Goal: Task Accomplishment & Management: Use online tool/utility

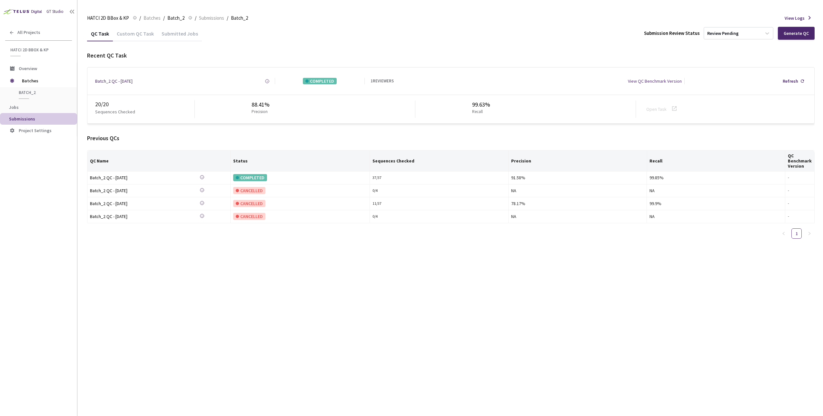
click at [250, 139] on div "Previous QCs" at bounding box center [451, 138] width 728 height 8
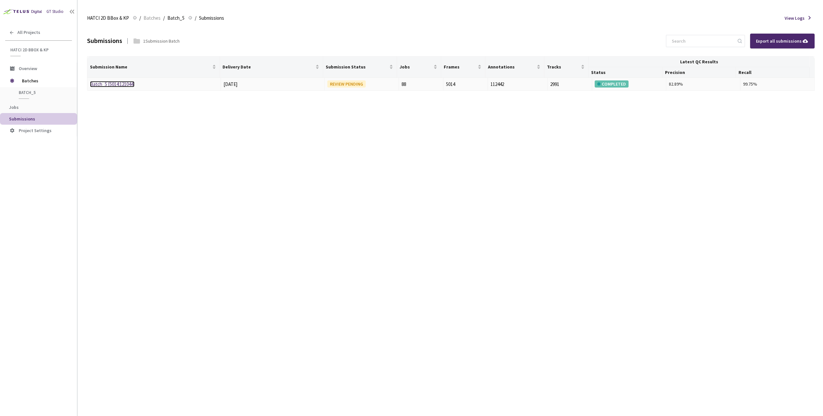
click at [123, 83] on link "Batch_5 [5014:121044]" at bounding box center [112, 84] width 45 height 6
click at [124, 85] on link "BATCH_4 [5002:119470]" at bounding box center [113, 84] width 47 height 6
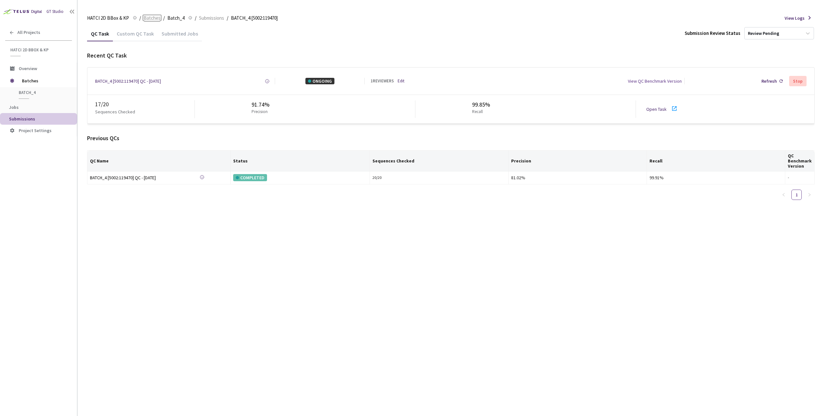
click at [155, 19] on span "Batches" at bounding box center [152, 18] width 17 height 8
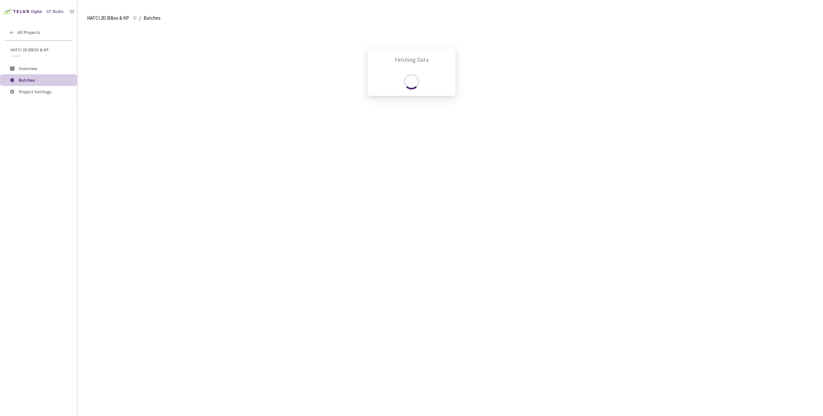
scroll to position [508, 0]
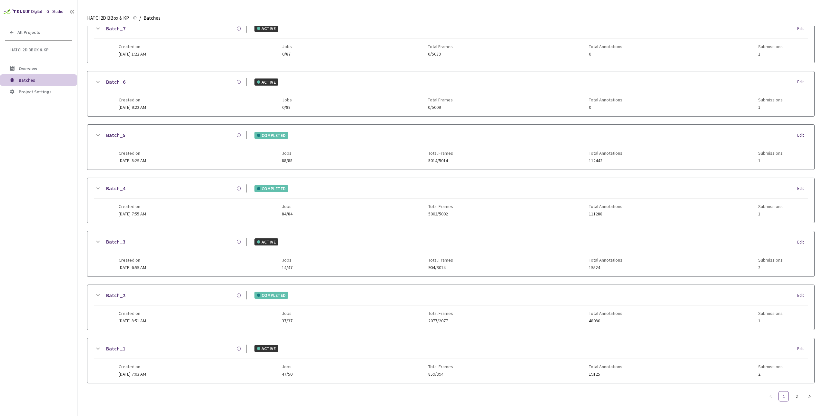
click at [99, 291] on icon at bounding box center [98, 295] width 8 height 8
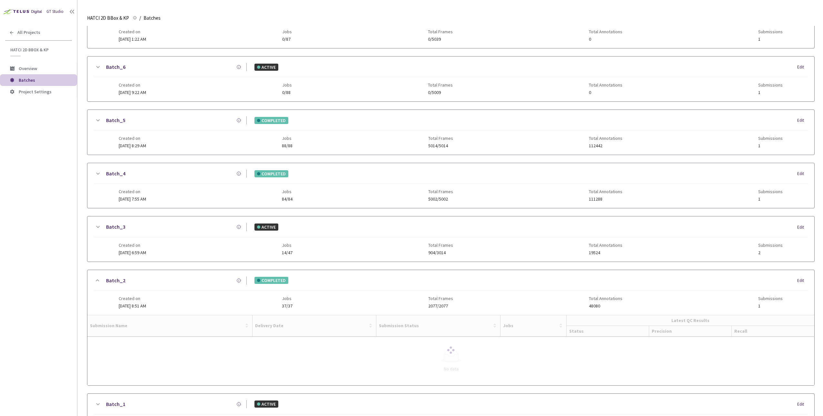
scroll to position [573, 0]
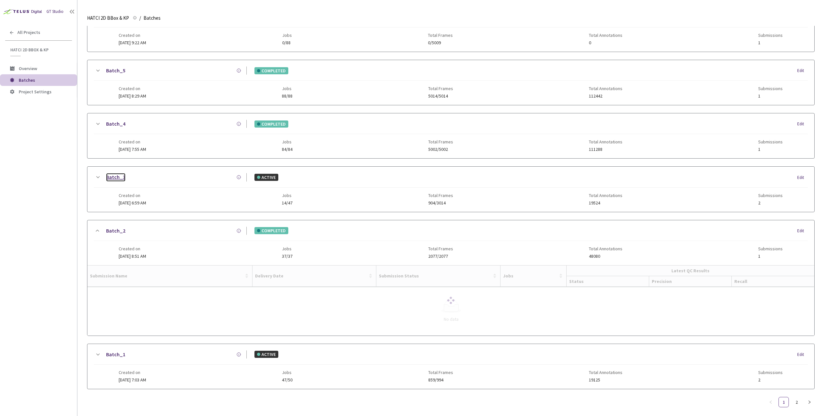
click at [122, 173] on link "Batch_3" at bounding box center [115, 177] width 19 height 8
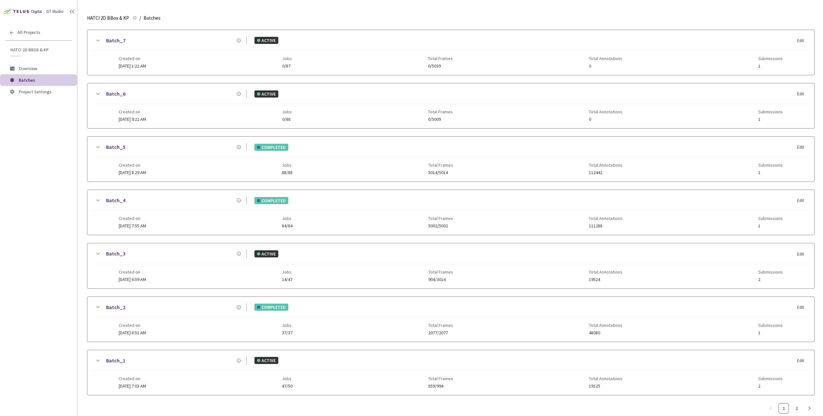
scroll to position [508, 0]
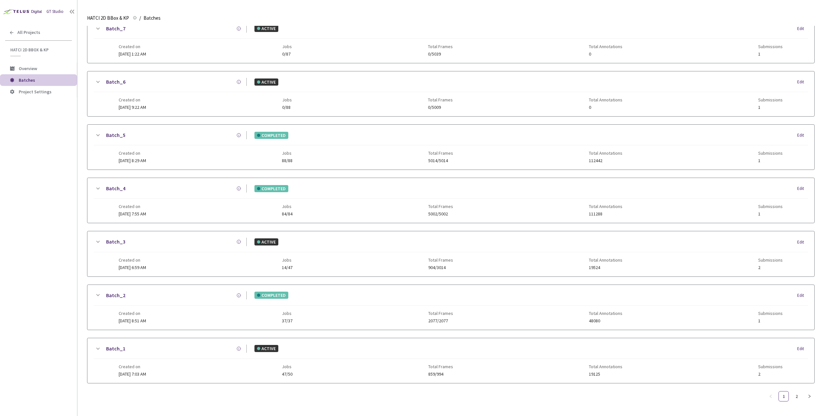
click at [97, 291] on icon at bounding box center [98, 295] width 8 height 8
click at [99, 238] on icon at bounding box center [98, 242] width 8 height 8
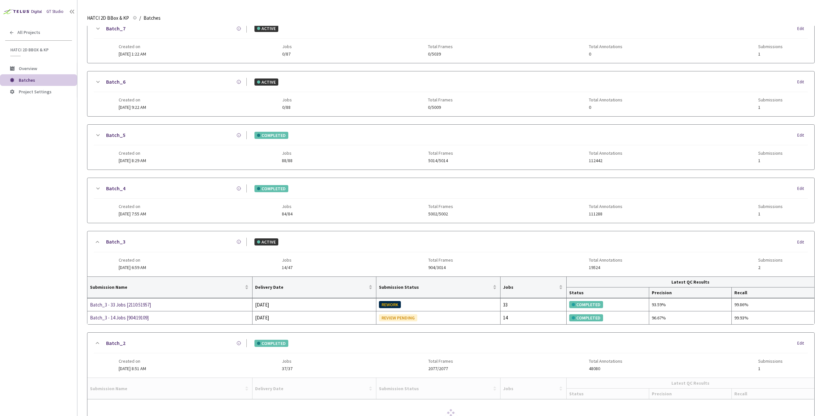
click at [98, 186] on icon at bounding box center [98, 189] width 8 height 8
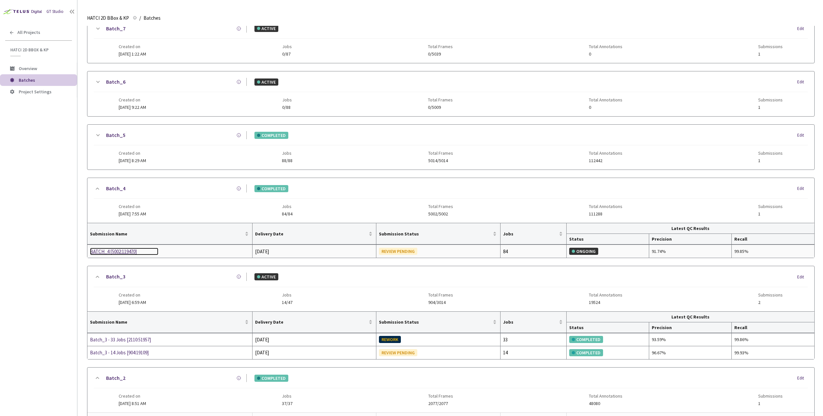
click at [124, 249] on div "BATCH_4 [5002:119470]" at bounding box center [124, 251] width 68 height 8
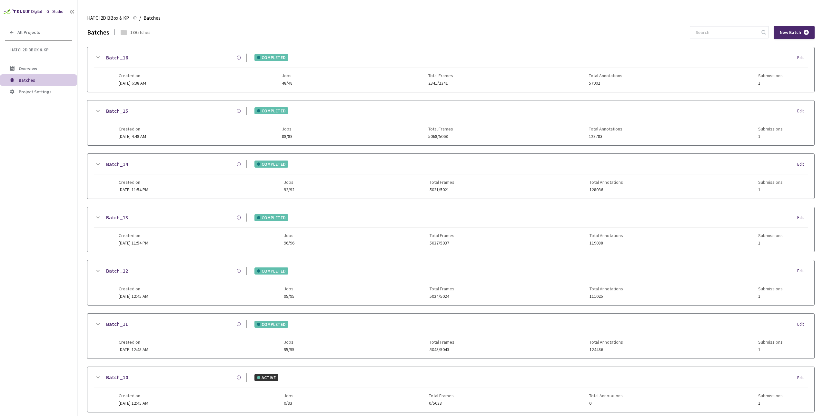
scroll to position [508, 0]
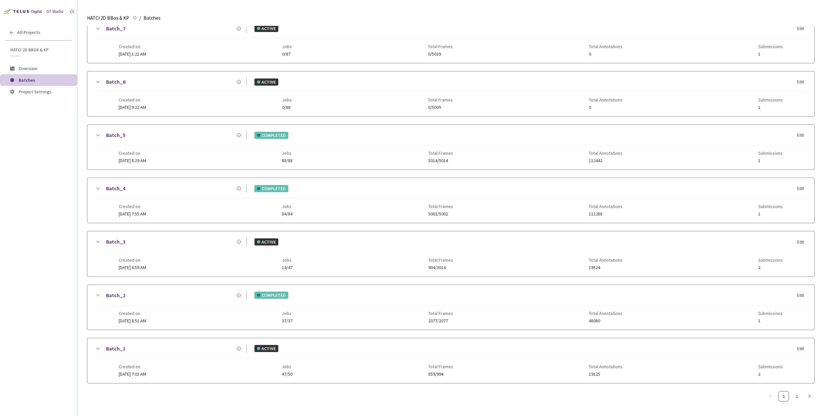
drag, startPoint x: 99, startPoint y: 291, endPoint x: 98, endPoint y: 285, distance: 5.8
click at [99, 291] on icon at bounding box center [98, 295] width 8 height 8
click at [100, 238] on icon at bounding box center [98, 242] width 8 height 8
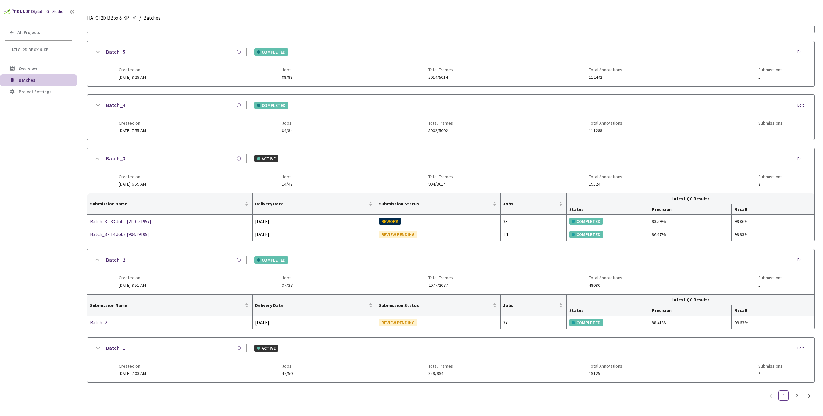
scroll to position [585, 0]
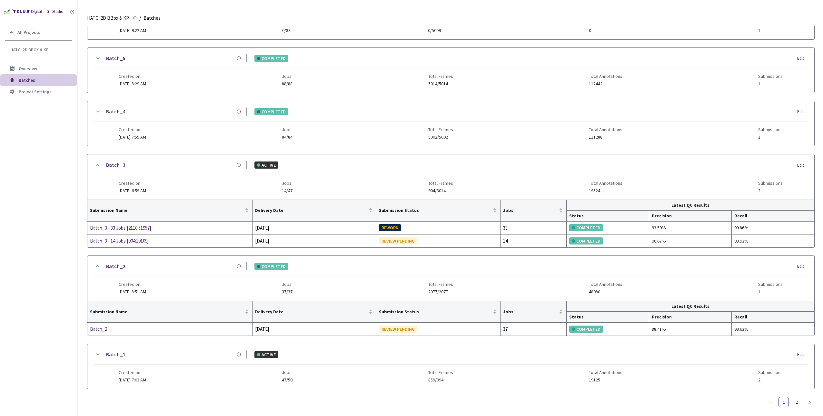
click at [98, 108] on icon at bounding box center [98, 112] width 8 height 8
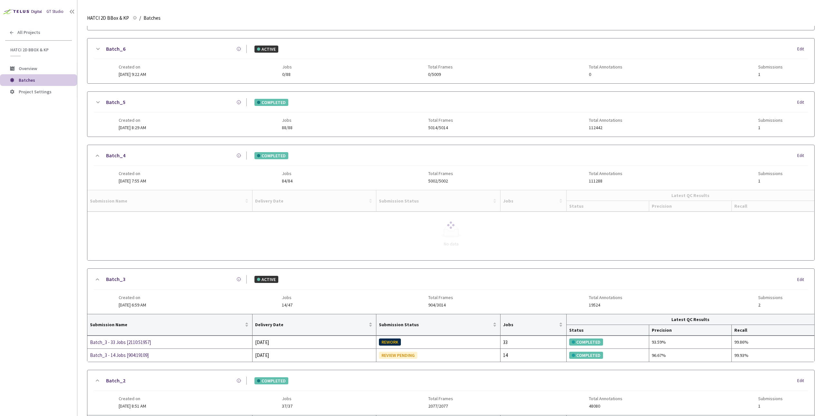
scroll to position [494, 0]
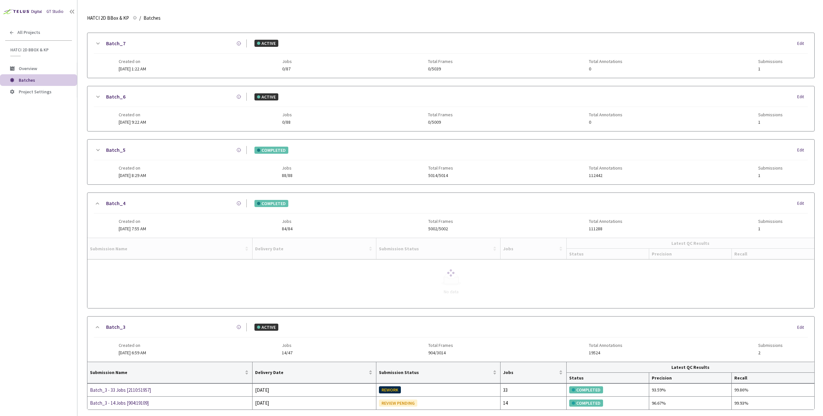
click at [98, 149] on icon at bounding box center [98, 150] width 8 height 8
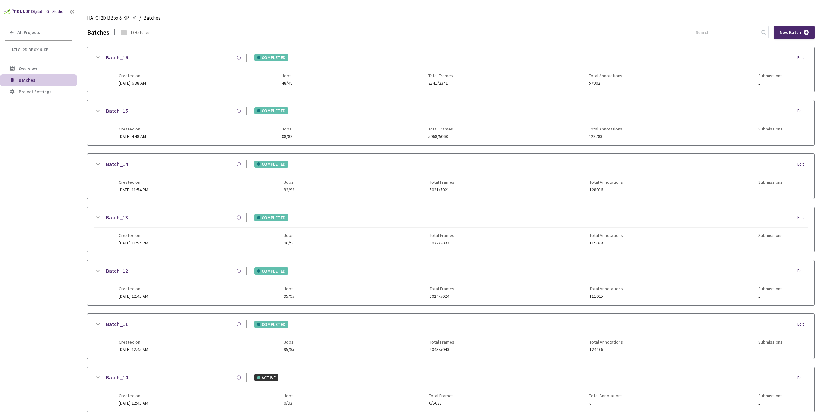
scroll to position [484, 0]
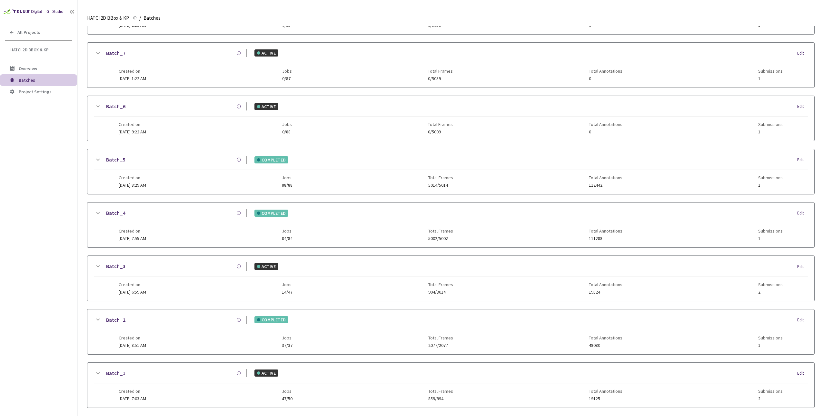
drag, startPoint x: 99, startPoint y: 209, endPoint x: 145, endPoint y: 211, distance: 46.5
click at [99, 209] on icon at bounding box center [98, 213] width 8 height 8
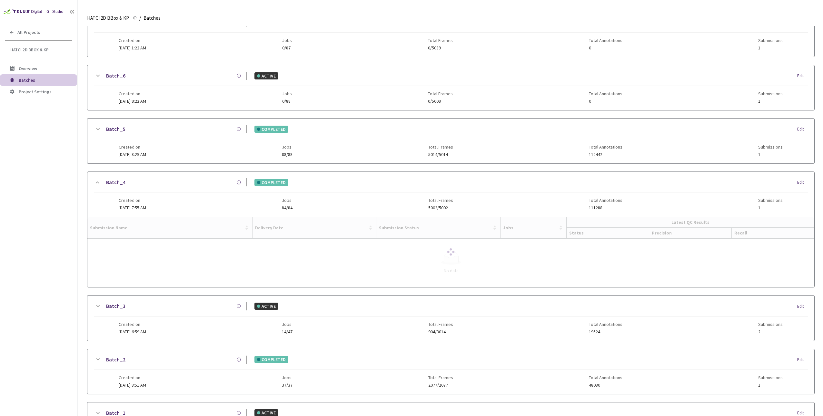
scroll to position [515, 0]
click at [99, 303] on icon at bounding box center [98, 305] width 8 height 8
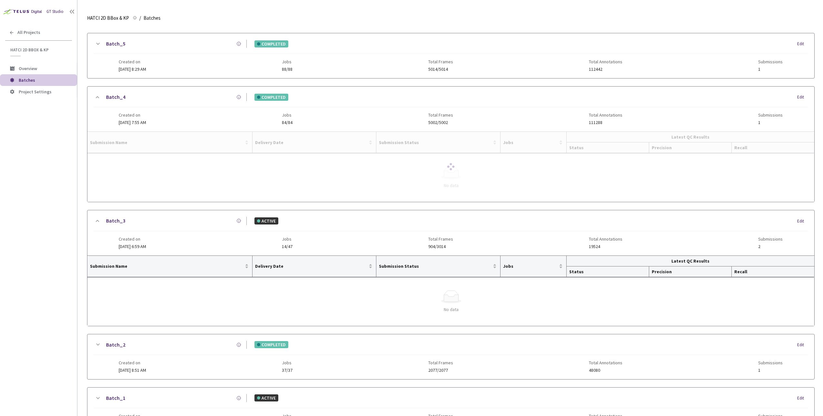
scroll to position [641, 0]
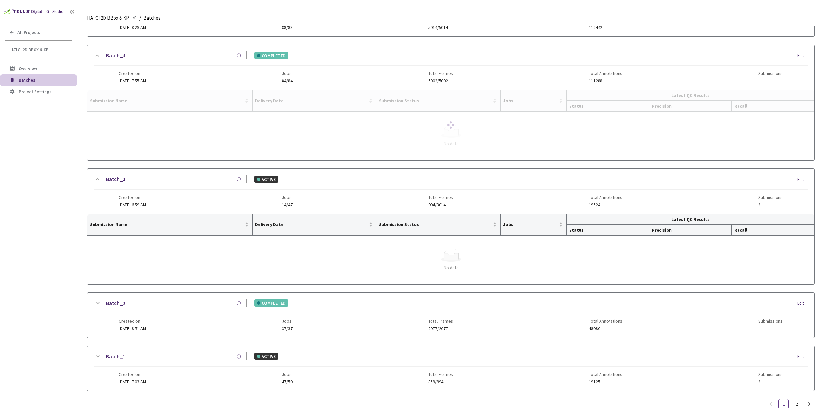
click at [97, 299] on icon at bounding box center [98, 303] width 8 height 8
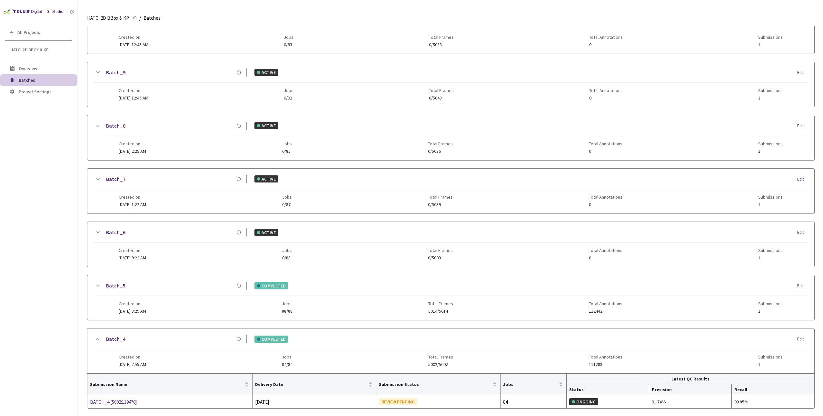
scroll to position [519, 0]
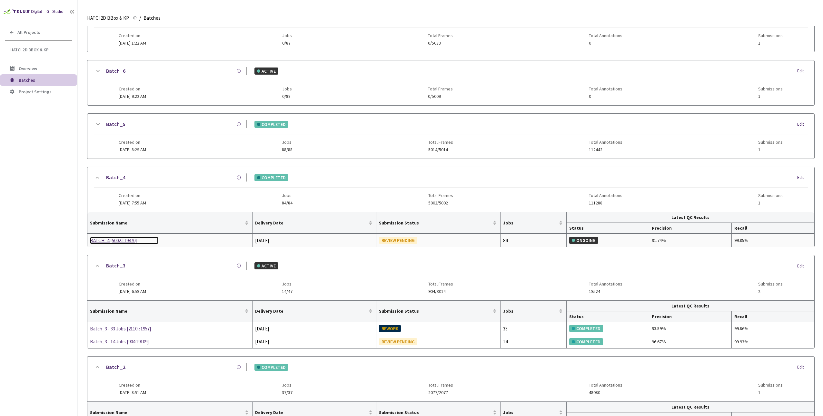
drag, startPoint x: 115, startPoint y: 242, endPoint x: 115, endPoint y: 235, distance: 6.5
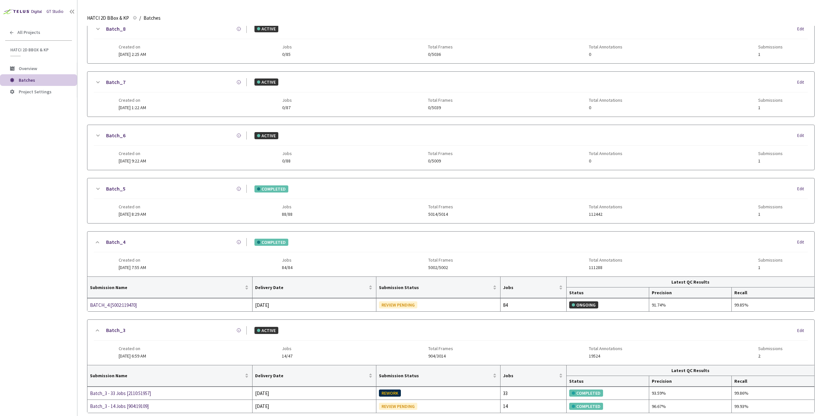
click at [96, 132] on icon at bounding box center [98, 136] width 8 height 8
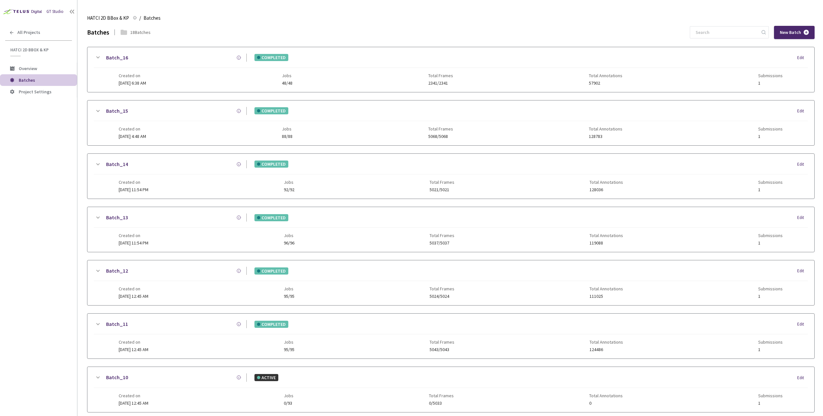
scroll to position [65, 0]
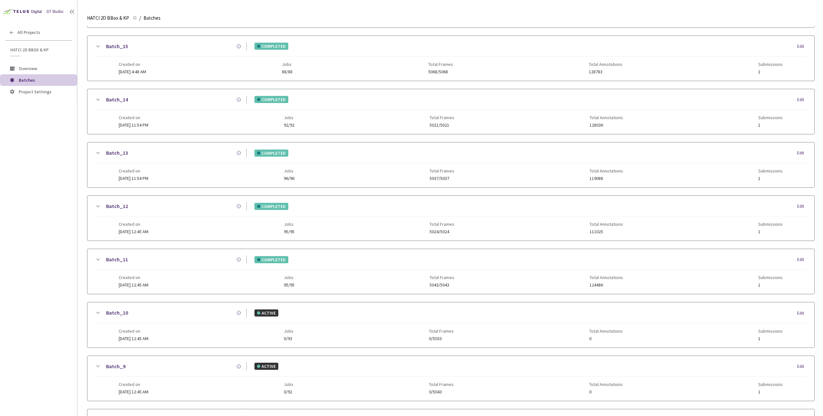
click at [97, 258] on icon at bounding box center [98, 259] width 4 height 2
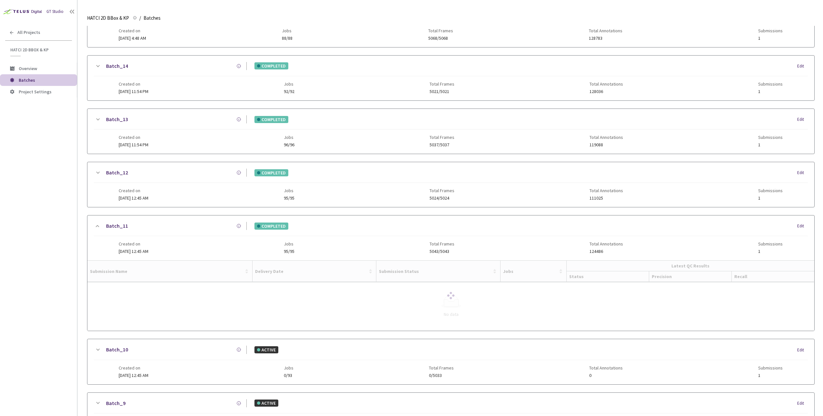
scroll to position [129, 0]
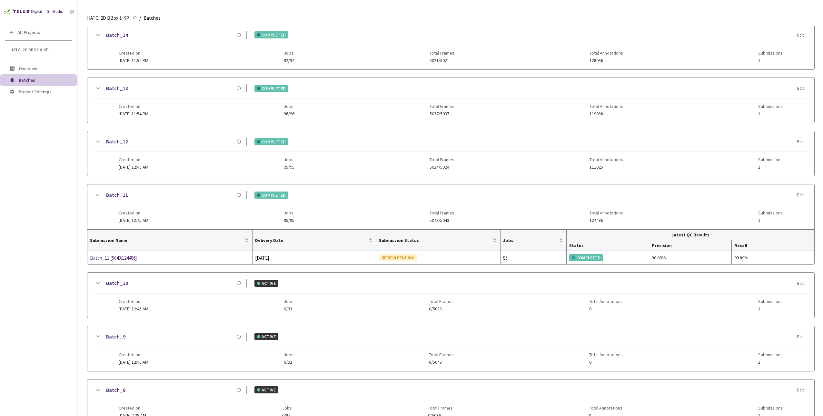
click at [96, 135] on div "Batch_12 COMPLETED Edit Created on 05 May, 2025 at 12:45 AM Jobs 95/95 Total Fr…" at bounding box center [450, 153] width 727 height 45
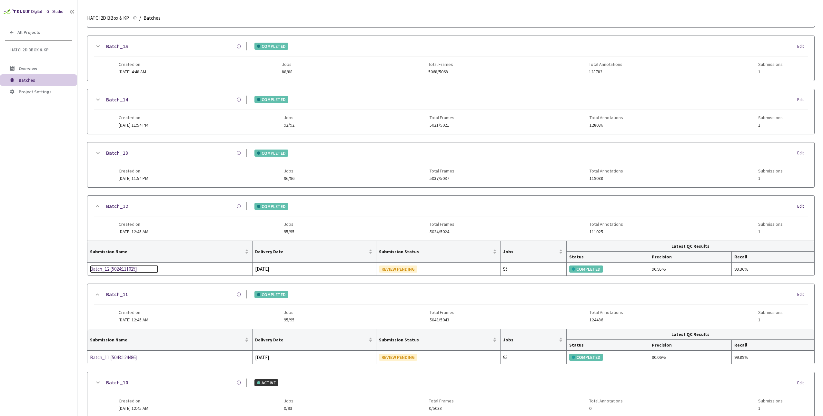
scroll to position [32, 0]
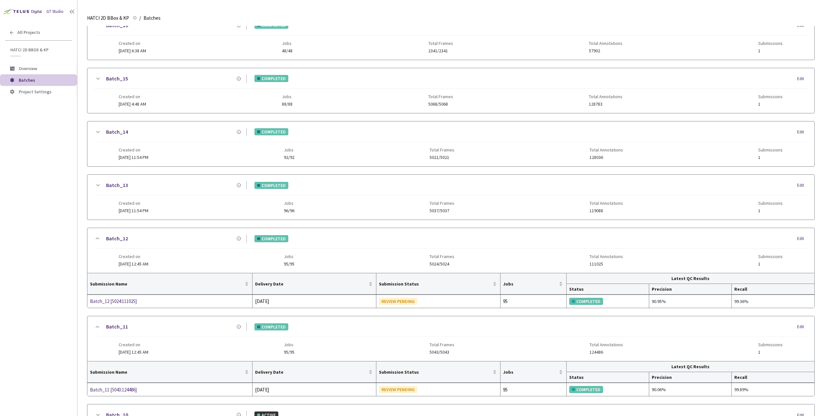
click at [98, 185] on icon at bounding box center [98, 185] width 8 height 8
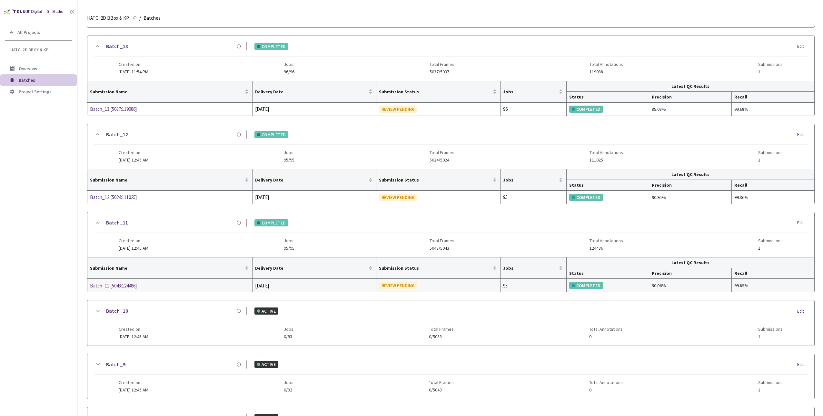
scroll to position [161, 0]
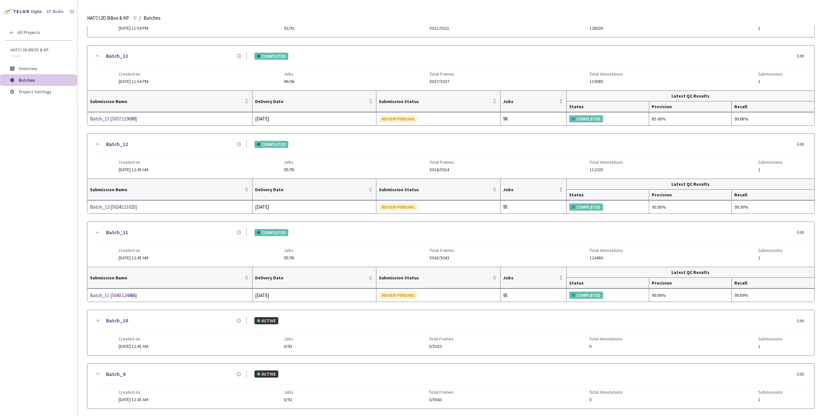
drag, startPoint x: 99, startPoint y: 318, endPoint x: 120, endPoint y: 328, distance: 22.8
click at [99, 318] on icon at bounding box center [98, 320] width 8 height 8
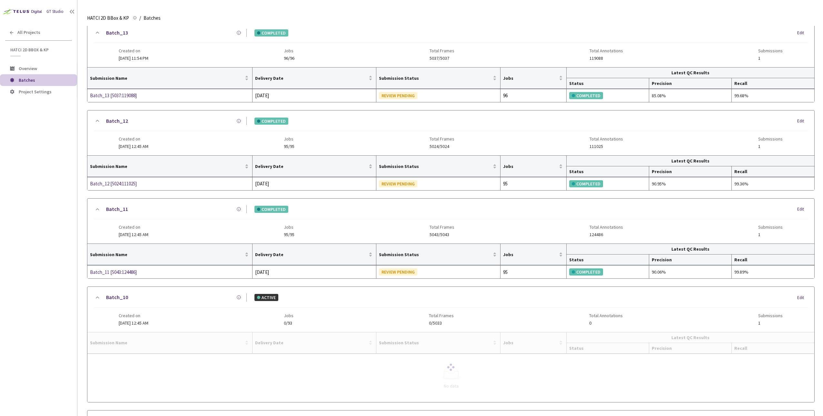
scroll to position [226, 0]
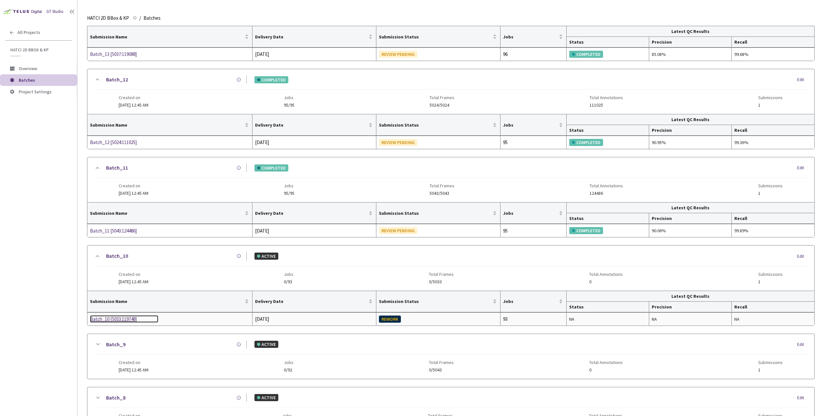
click at [121, 318] on div "Batch_10 [5033:119748]" at bounding box center [124, 319] width 68 height 8
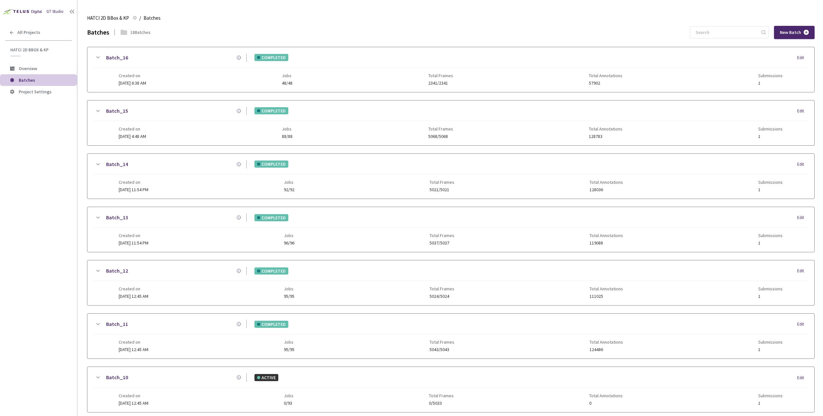
scroll to position [345, 0]
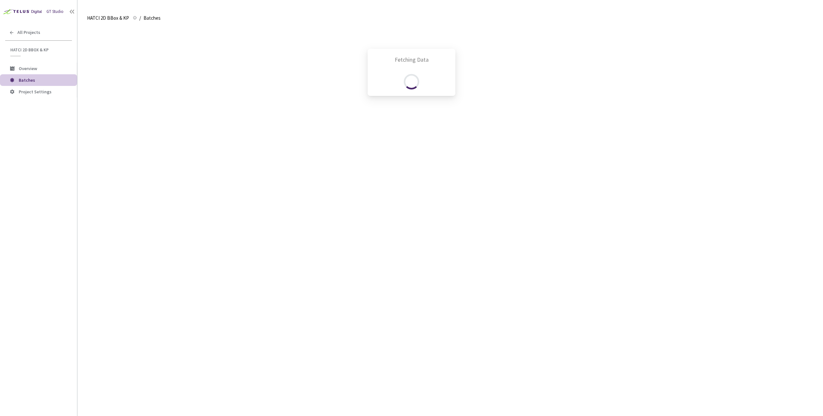
scroll to position [345, 0]
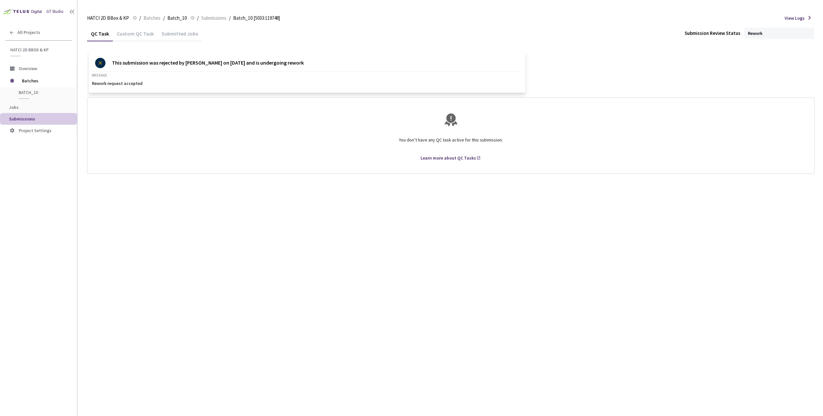
click at [291, 247] on div "QC Task Custom QC Task Submitted Jobs Submission Review Status Rework This subm…" at bounding box center [451, 221] width 728 height 390
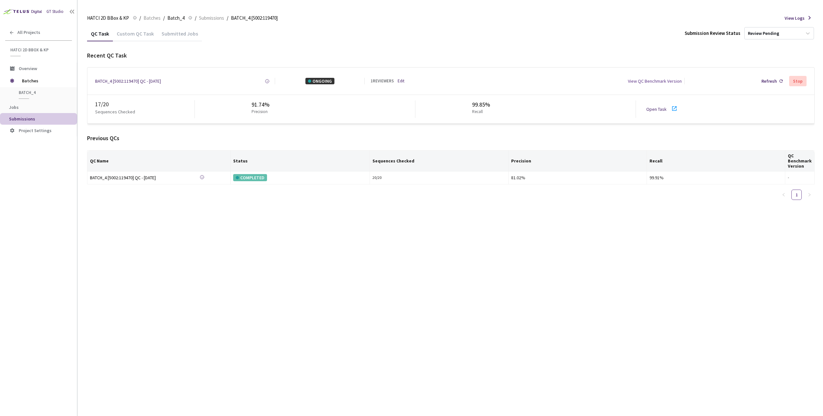
drag, startPoint x: 388, startPoint y: 222, endPoint x: 662, endPoint y: 184, distance: 276.5
click at [388, 222] on div "QC Task Custom QC Task Submitted Jobs Submission Review Status Review Pending R…" at bounding box center [451, 221] width 728 height 390
